Goal: Task Accomplishment & Management: Complete application form

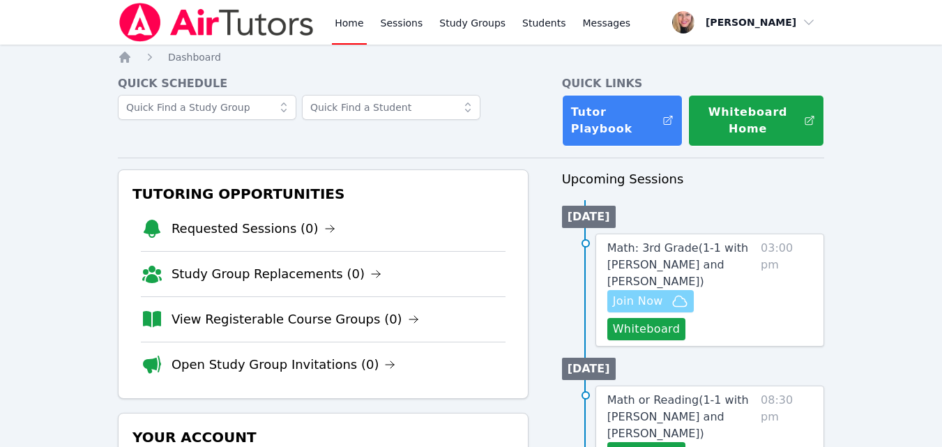
click at [673, 293] on icon "button" at bounding box center [679, 301] width 17 height 17
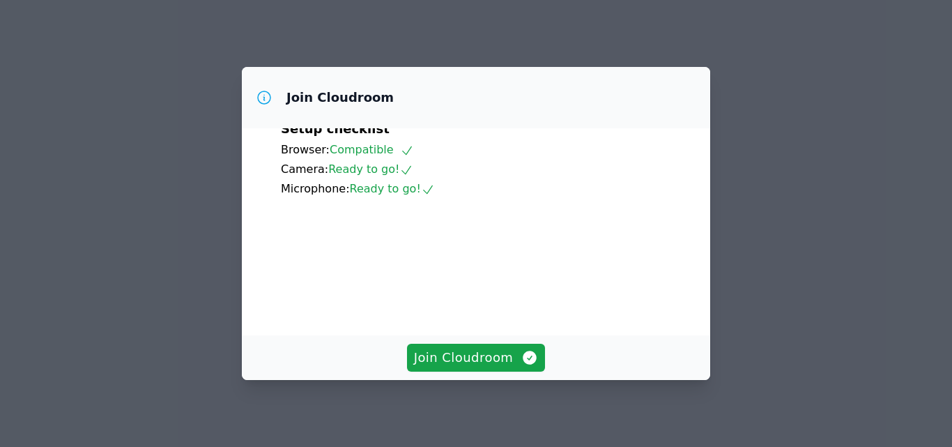
scroll to position [130, 0]
click at [489, 353] on span "Join Cloudroom" at bounding box center [476, 358] width 125 height 20
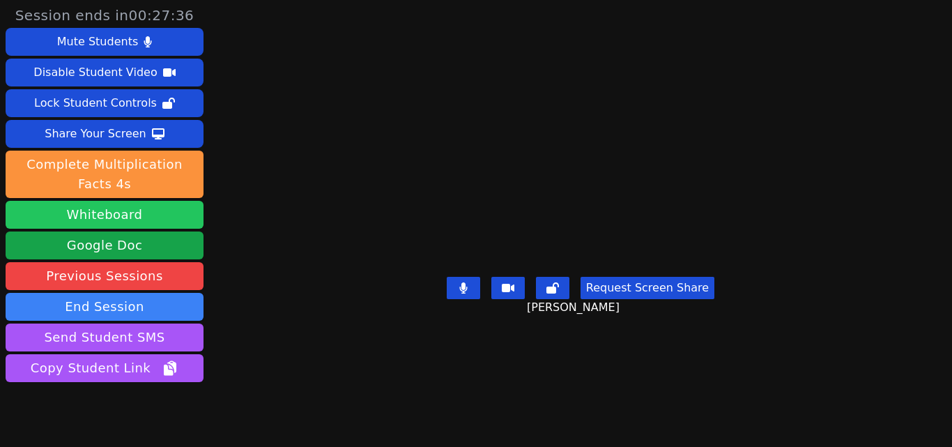
click at [140, 211] on button "Whiteboard" at bounding box center [105, 215] width 198 height 28
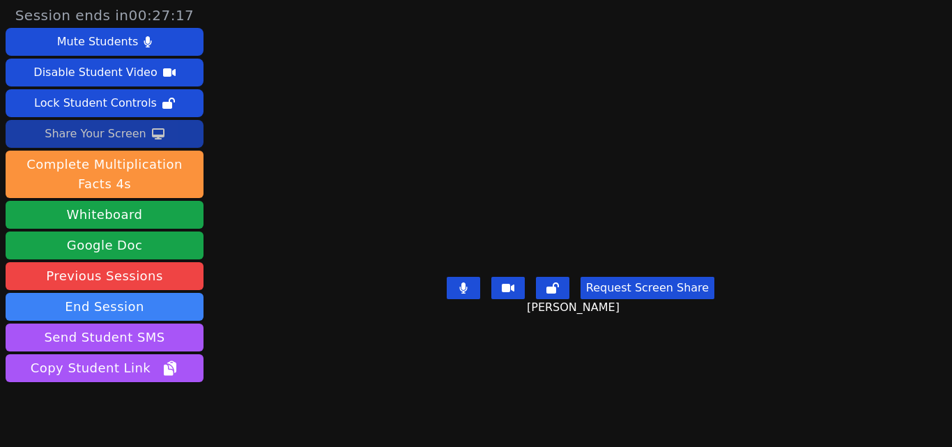
click at [98, 133] on div "Share Your Screen" at bounding box center [96, 134] width 102 height 22
click at [123, 130] on div "Share Your Screen" at bounding box center [96, 134] width 102 height 22
click at [137, 140] on div "Share Your Screen" at bounding box center [96, 134] width 102 height 22
click at [167, 138] on button "Share Your Screen" at bounding box center [105, 134] width 198 height 28
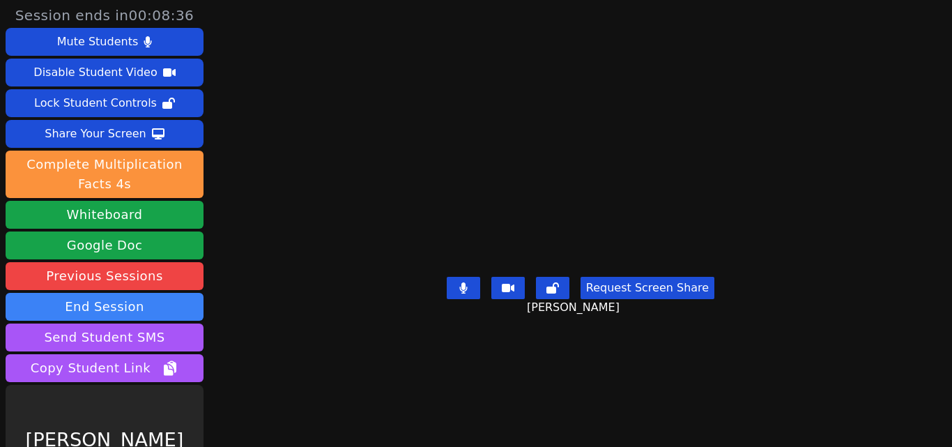
scroll to position [55, 0]
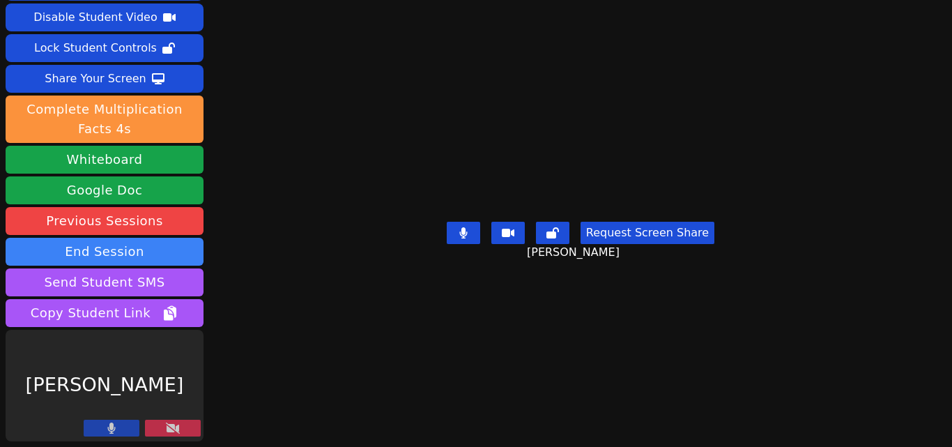
click at [193, 420] on button at bounding box center [173, 428] width 56 height 17
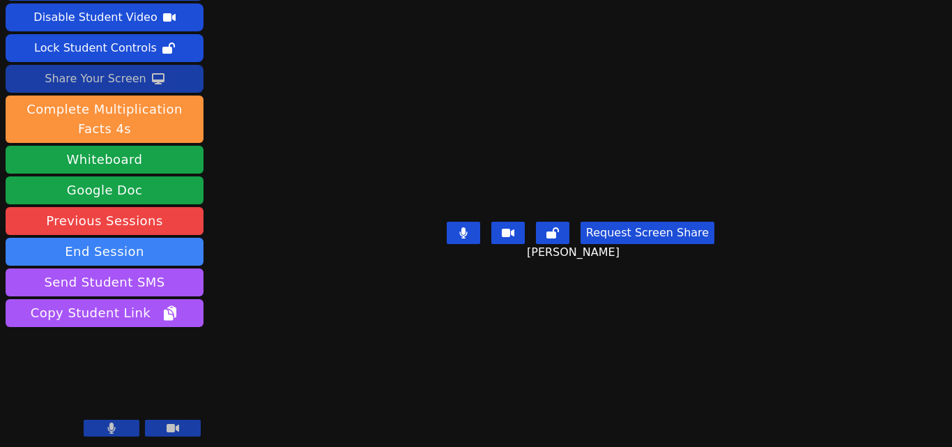
click at [125, 84] on div "Share Your Screen" at bounding box center [96, 79] width 102 height 22
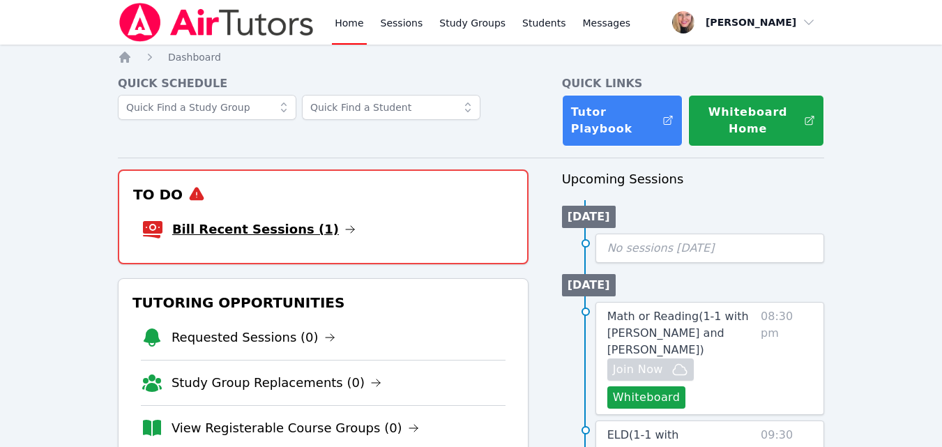
click at [277, 231] on link "Bill Recent Sessions (1)" at bounding box center [263, 230] width 183 height 20
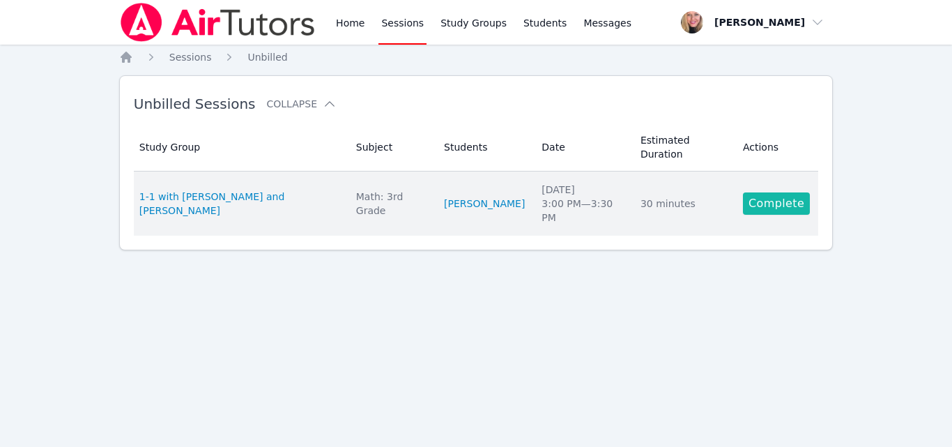
click at [774, 192] on link "Complete" at bounding box center [776, 203] width 67 height 22
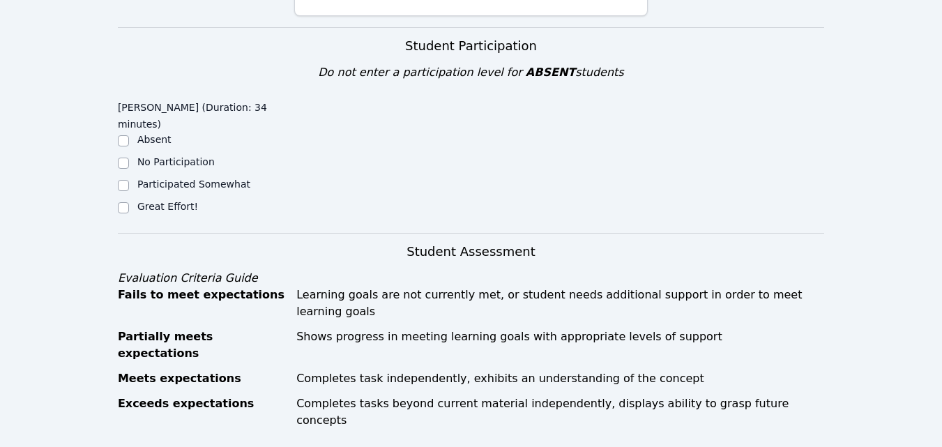
scroll to position [418, 0]
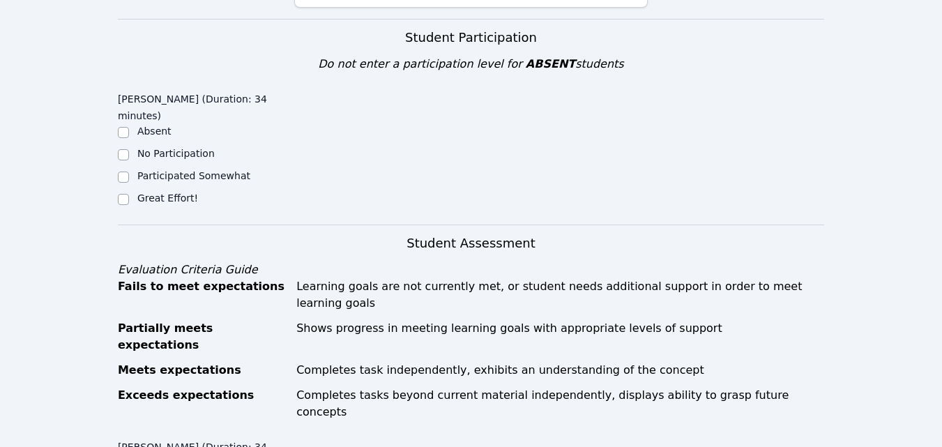
click at [162, 170] on label "Participated Somewhat" at bounding box center [193, 175] width 113 height 11
click at [129, 171] on input "Participated Somewhat" at bounding box center [123, 176] width 11 height 11
checkbox input "true"
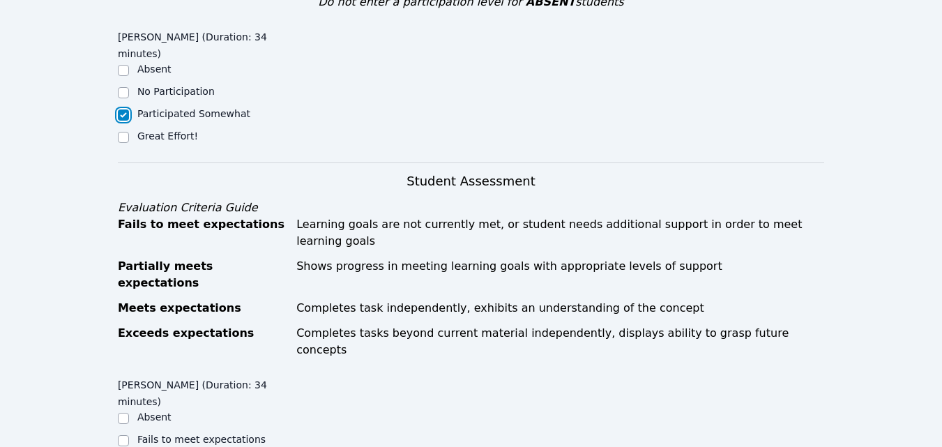
scroll to position [348, 0]
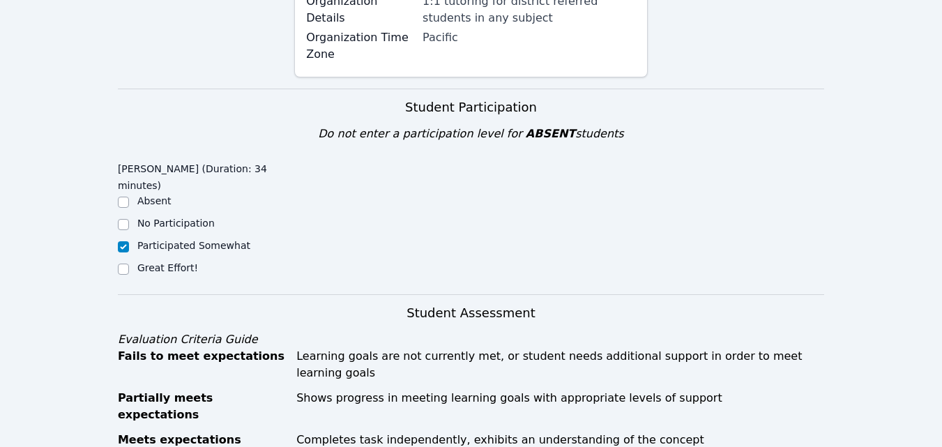
click at [183, 262] on label "Great Effort!" at bounding box center [167, 267] width 61 height 11
click at [129, 263] on input "Great Effort!" at bounding box center [123, 268] width 11 height 11
checkbox input "true"
checkbox input "false"
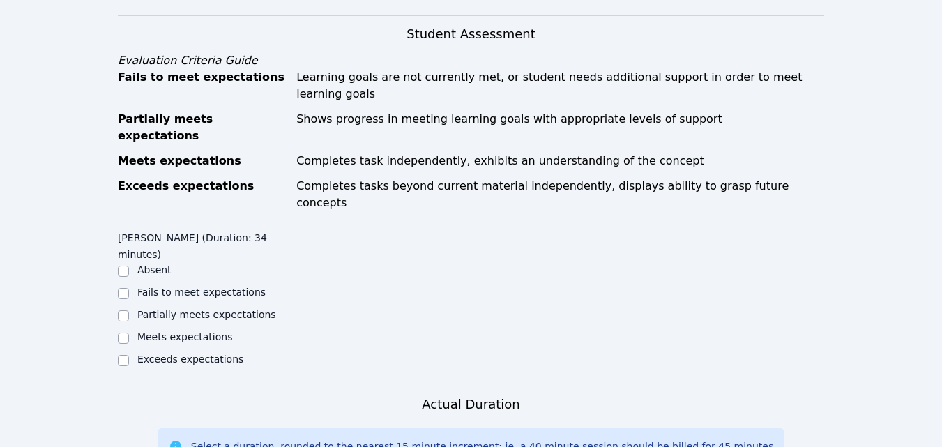
click at [208, 309] on label "Partially meets expectations" at bounding box center [206, 314] width 139 height 11
click at [129, 310] on input "Partially meets expectations" at bounding box center [123, 315] width 11 height 11
checkbox input "true"
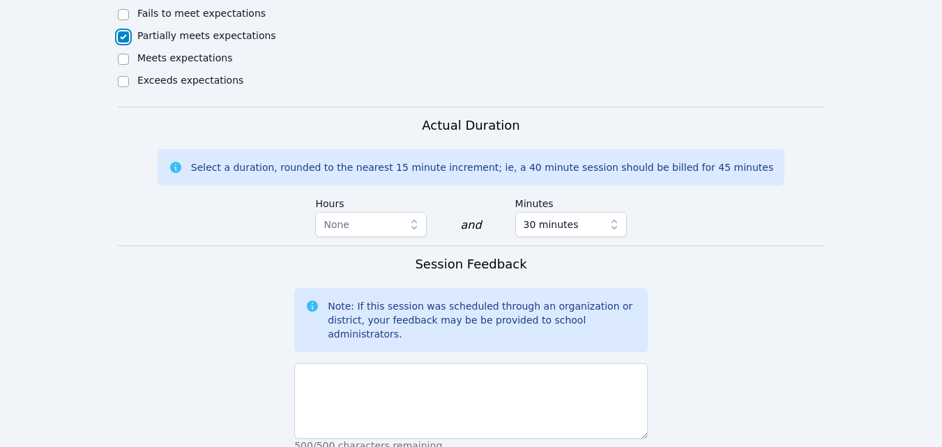
scroll to position [976, 0]
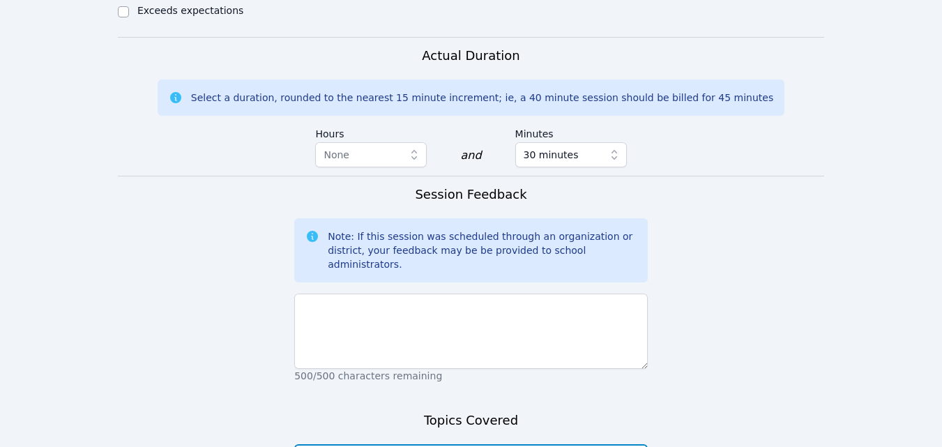
type textarea "Multiplication. Intro to division."
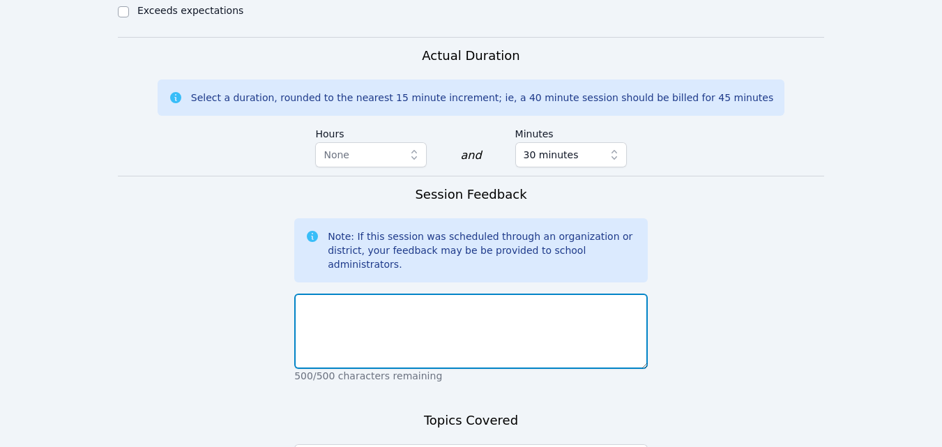
click at [374, 293] on textarea at bounding box center [470, 330] width 353 height 75
type textarea "[PERSON_NAME] is doing great. He is attentive, participates well, and is a joy …"
